Goal: Task Accomplishment & Management: Manage account settings

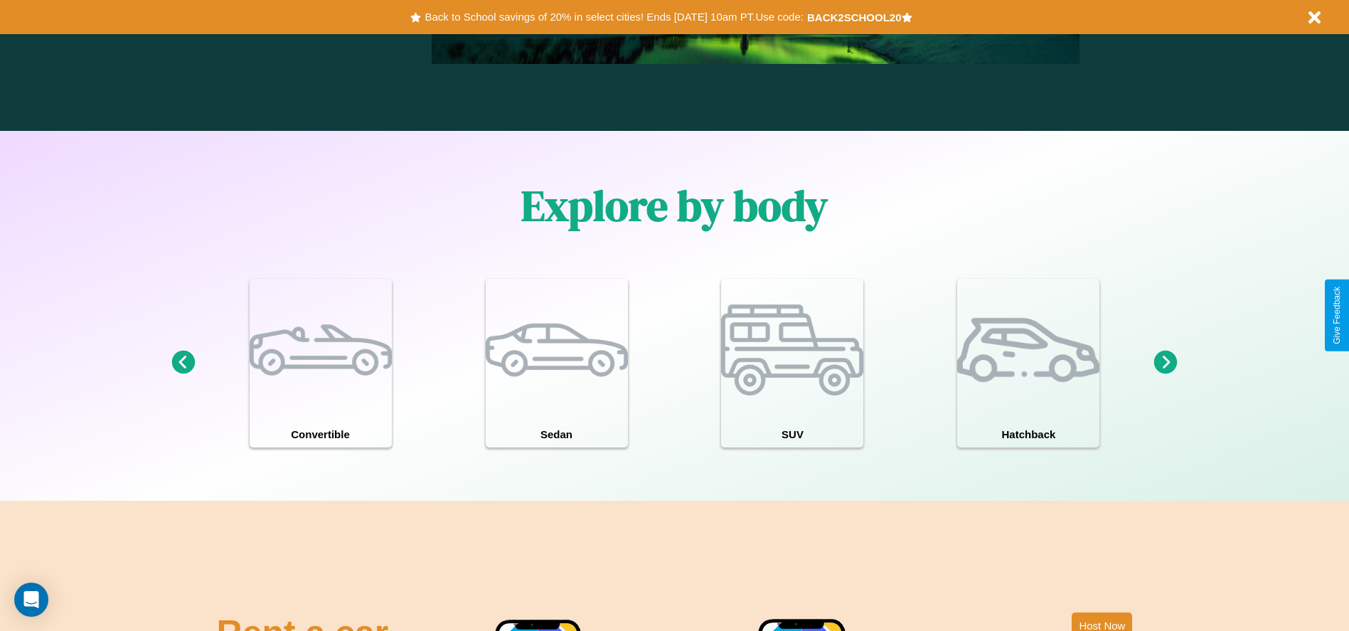
scroll to position [1241, 0]
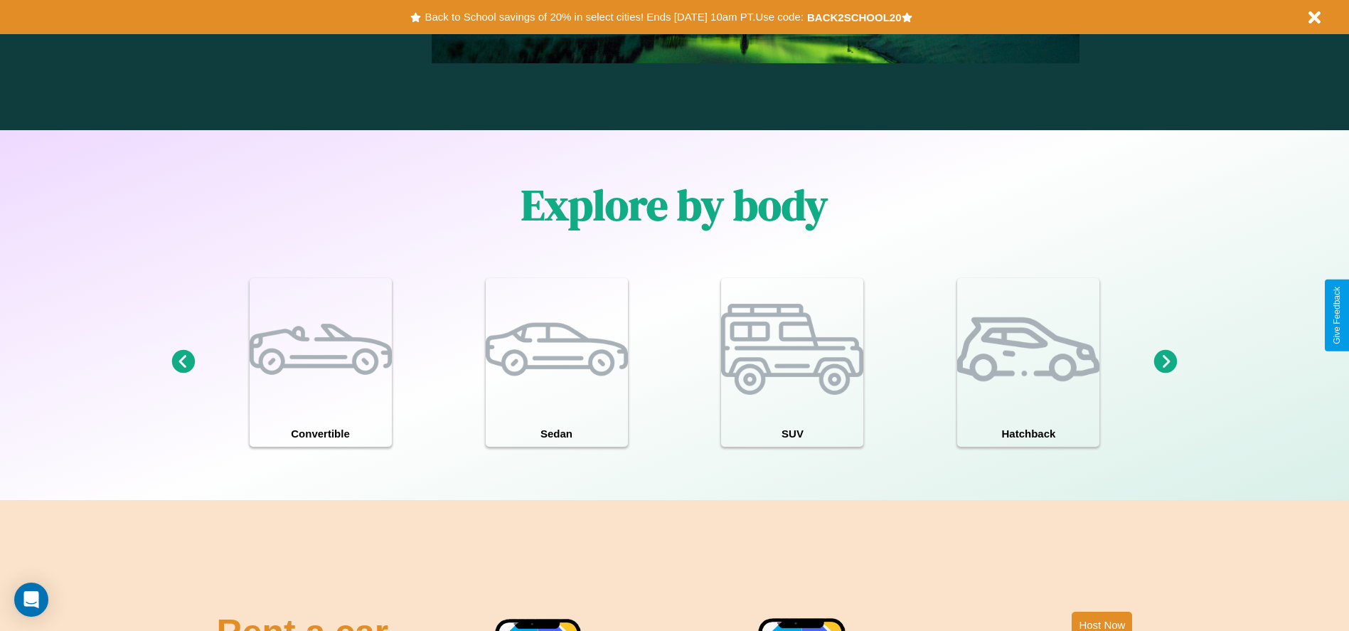
click at [183, 362] on icon at bounding box center [182, 361] width 23 height 23
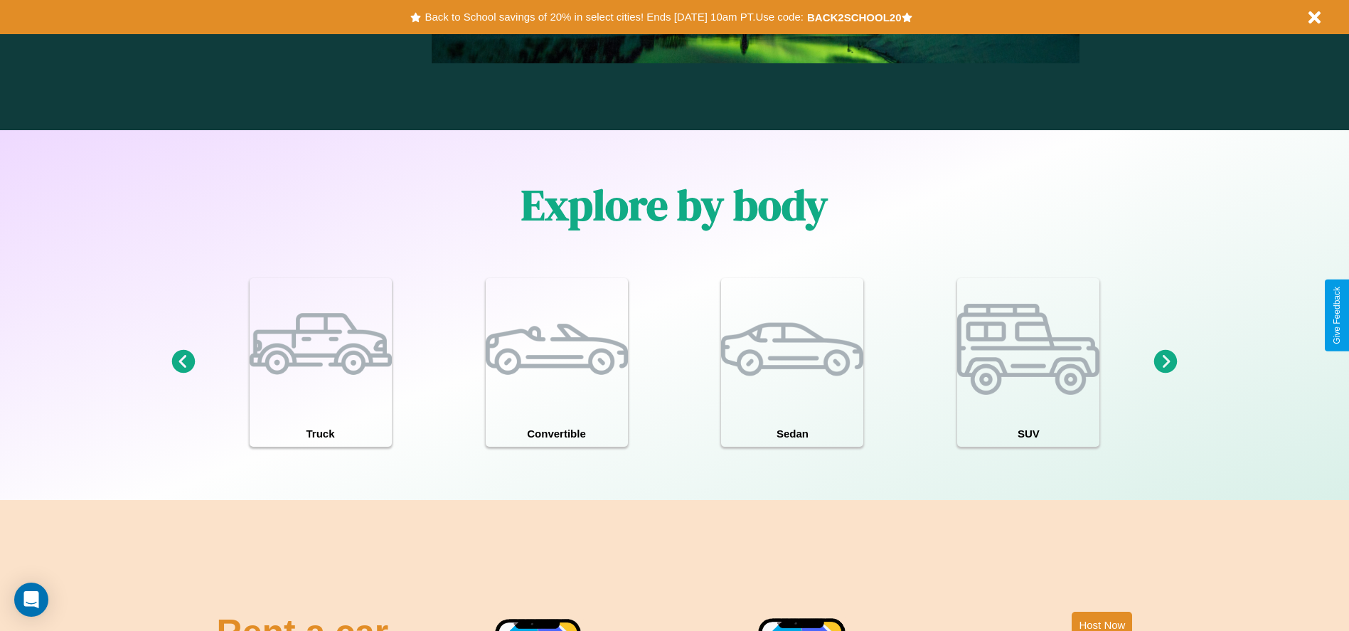
click at [183, 362] on icon at bounding box center [182, 361] width 23 height 23
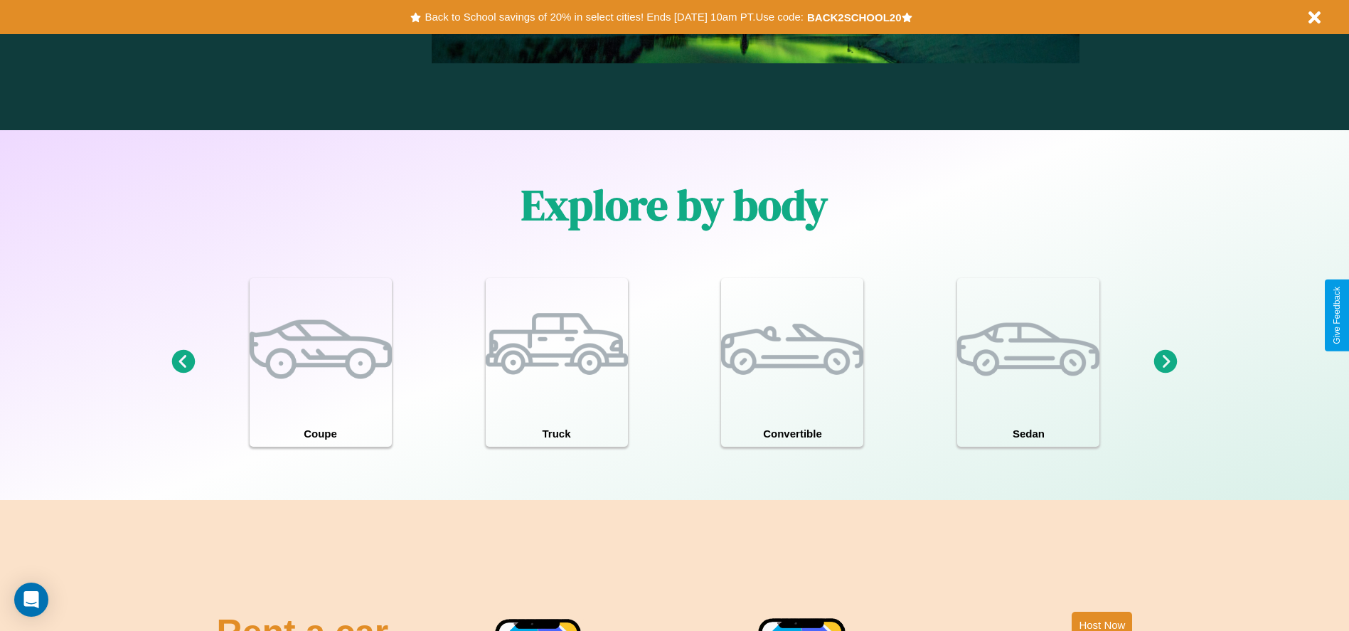
click at [183, 362] on icon at bounding box center [182, 361] width 23 height 23
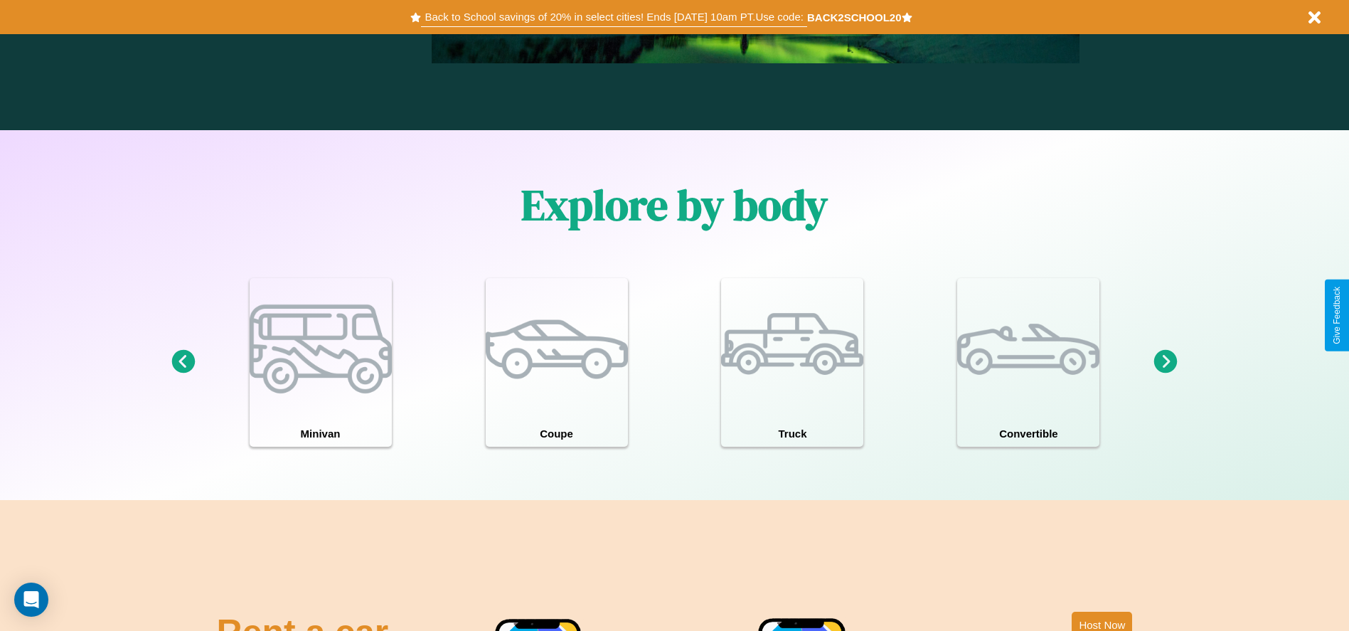
click at [614, 17] on button "Back to School savings of 20% in select cities! Ends [DATE] 10am PT. Use code:" at bounding box center [614, 17] width 386 height 20
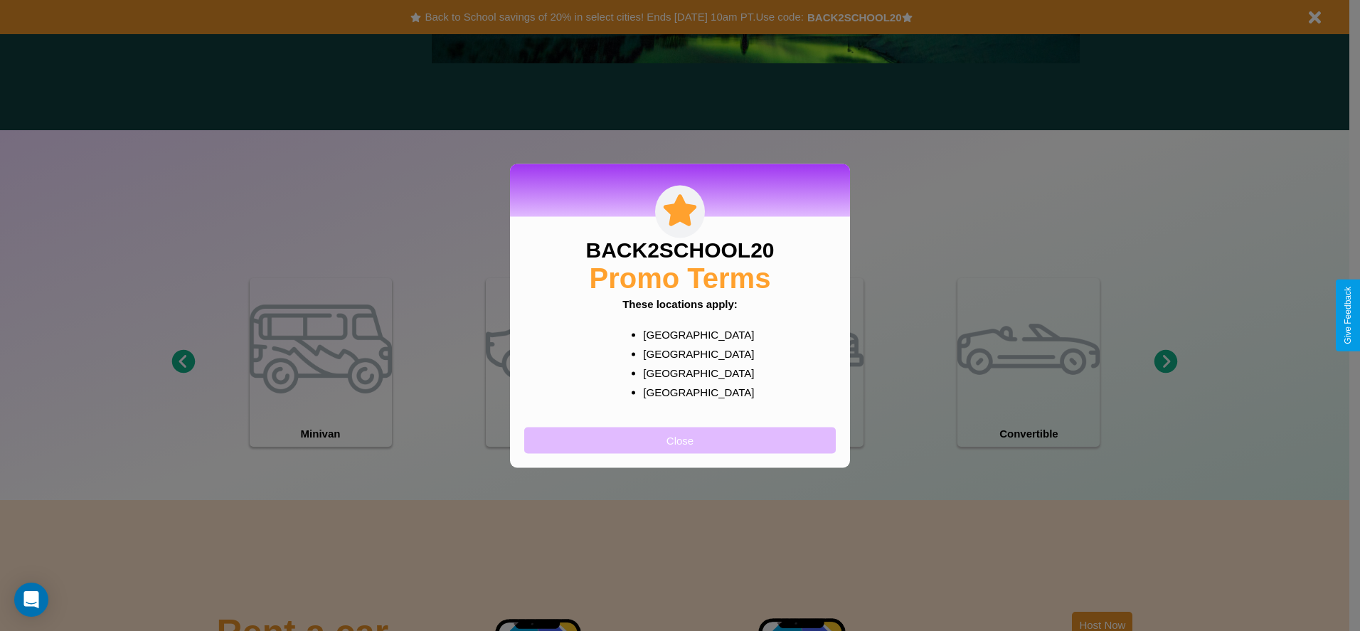
click at [680, 440] on button "Close" at bounding box center [680, 440] width 312 height 26
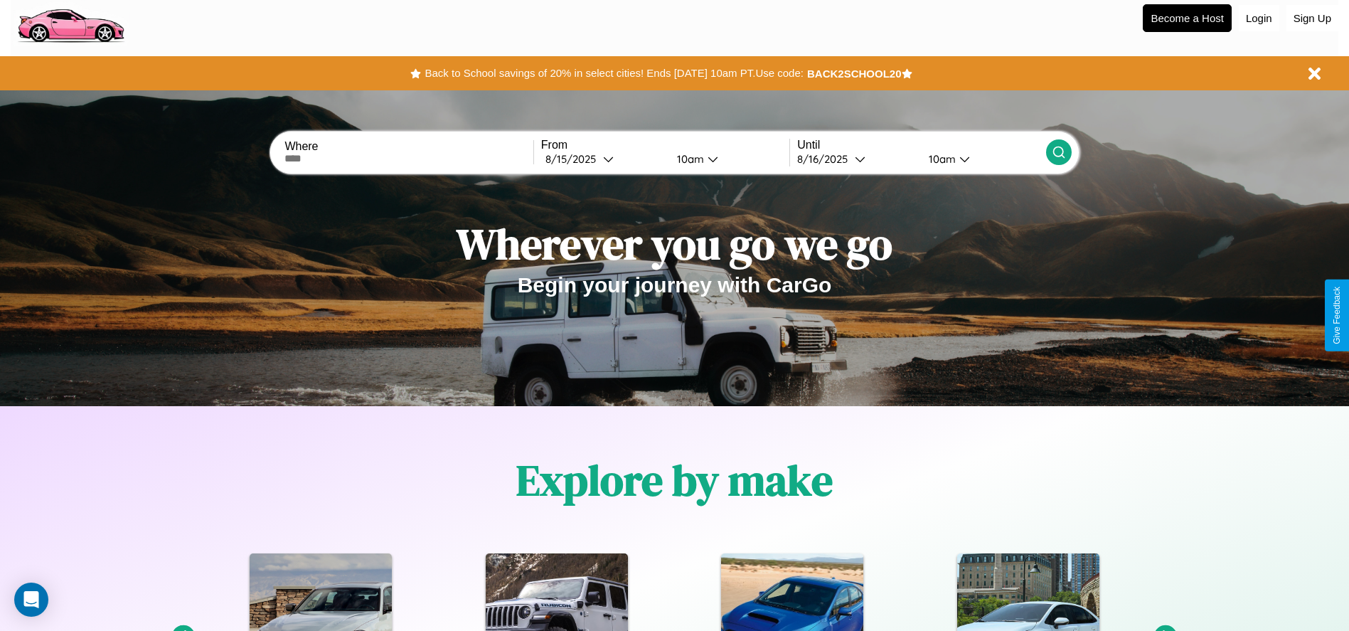
scroll to position [0, 0]
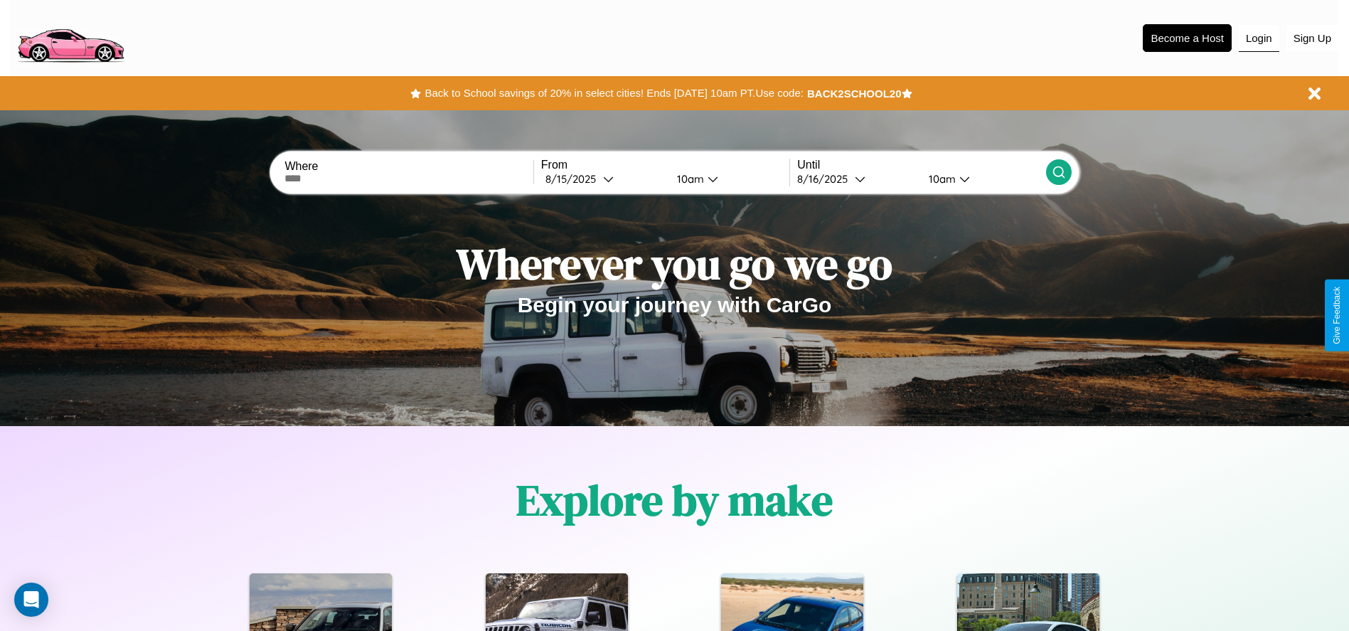
click at [1259, 38] on button "Login" at bounding box center [1259, 38] width 41 height 27
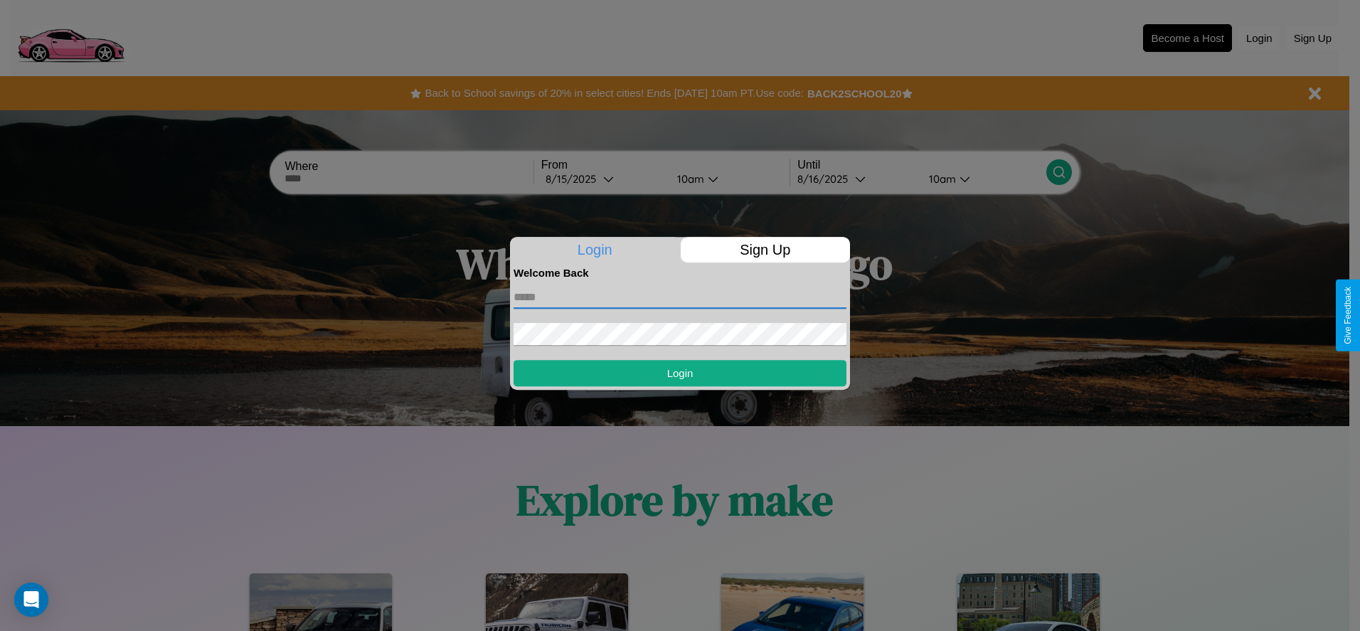
click at [680, 297] on input "text" at bounding box center [680, 297] width 333 height 23
type input "**********"
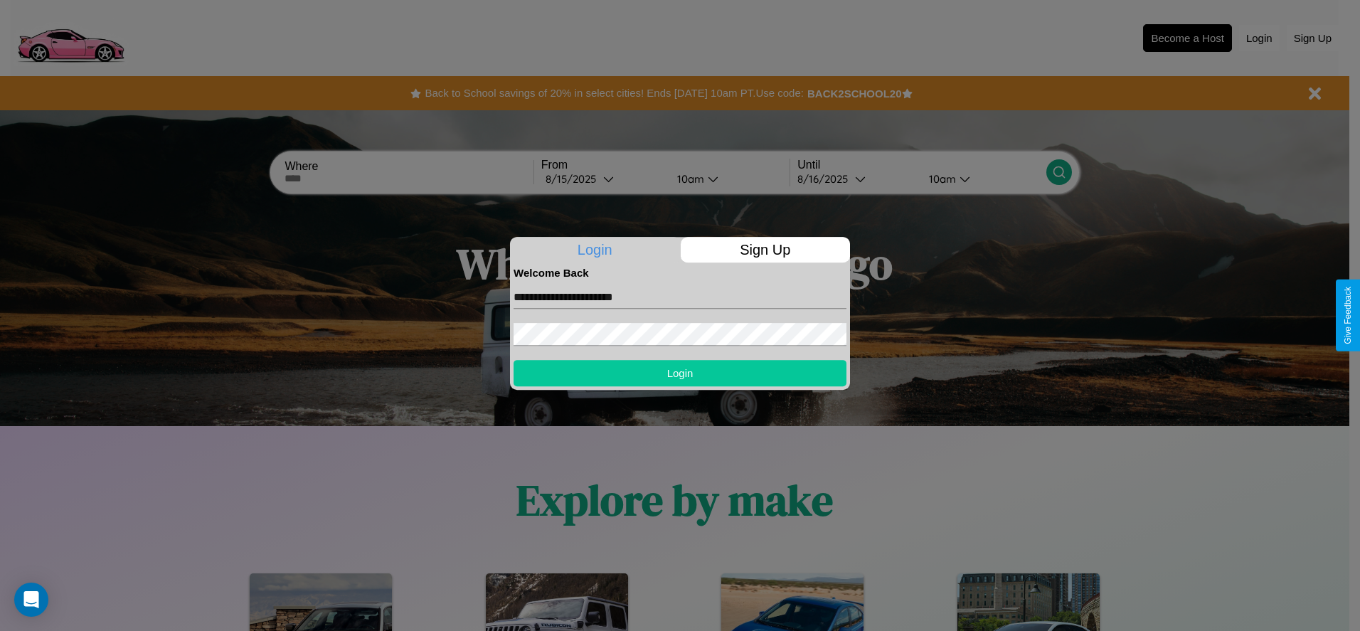
click at [680, 373] on button "Login" at bounding box center [680, 373] width 333 height 26
